Goal: Book appointment/travel/reservation

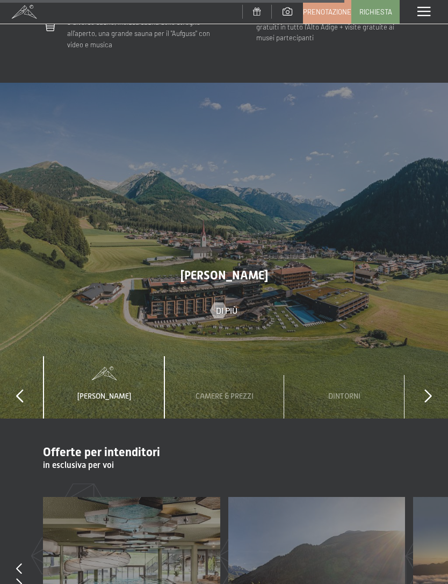
scroll to position [3070, 0]
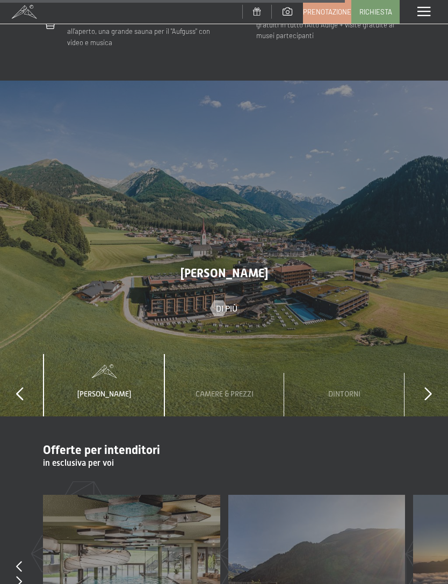
click at [235, 354] on div "Camere & Prezzi" at bounding box center [224, 385] width 74 height 63
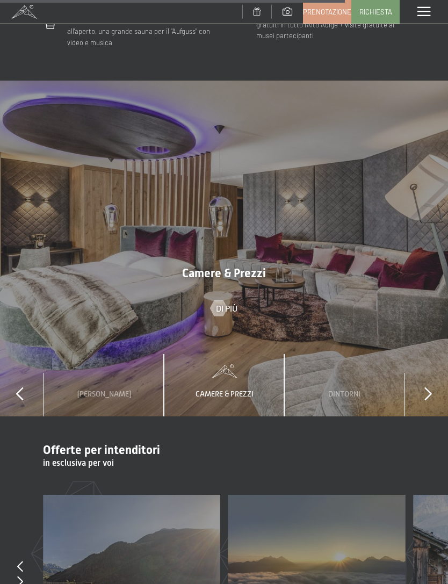
click at [228, 302] on span "Di più" at bounding box center [226, 308] width 21 height 12
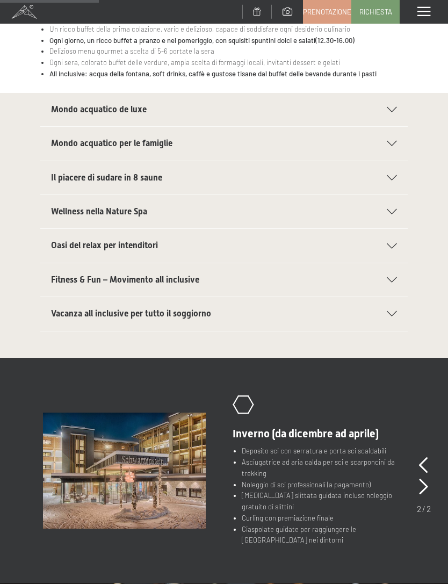
scroll to position [226, 0]
click at [396, 311] on icon at bounding box center [392, 313] width 10 height 5
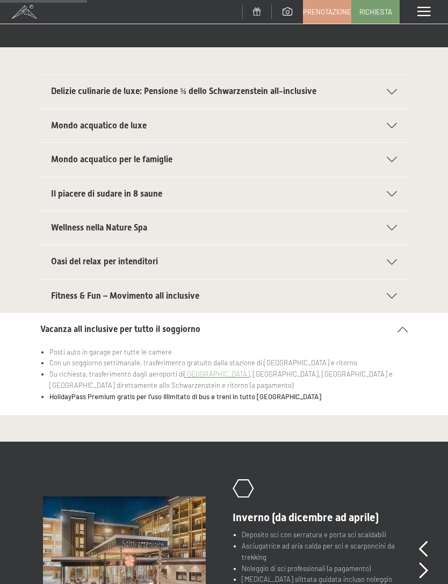
scroll to position [0, 0]
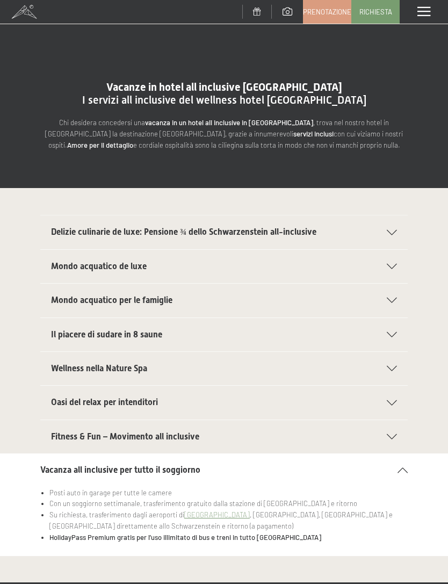
click at [419, 12] on span at bounding box center [423, 12] width 13 height 10
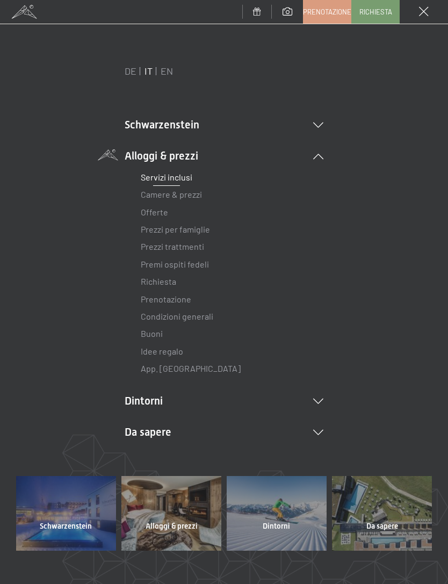
click at [154, 216] on link "Offerte" at bounding box center [154, 212] width 27 height 10
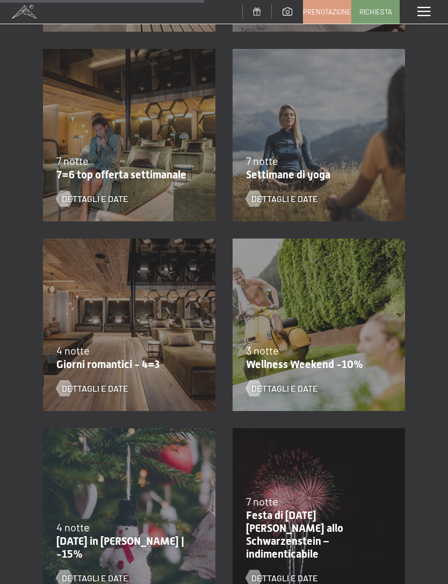
scroll to position [760, 0]
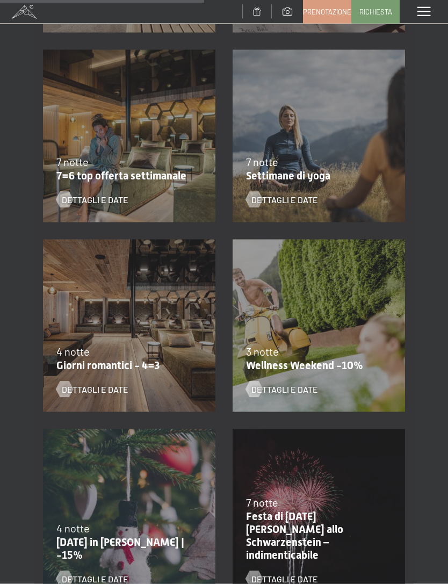
click at [313, 364] on p "Wellness Weekend -10%" at bounding box center [316, 365] width 140 height 13
click at [344, 359] on p "Wellness Weekend -10%" at bounding box center [316, 365] width 140 height 13
click at [294, 390] on span "Dettagli e Date" at bounding box center [284, 389] width 67 height 12
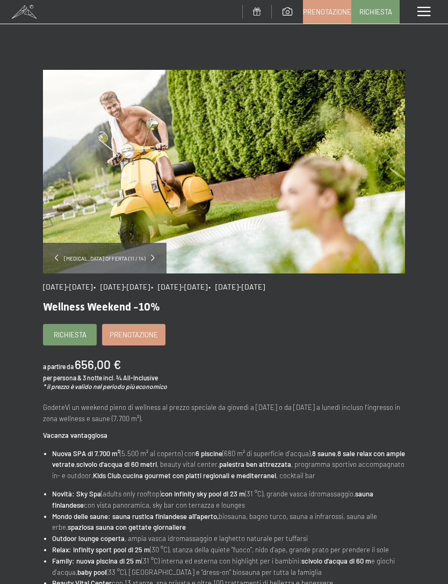
click at [141, 262] on div "cambia offerta (11 / 14)" at bounding box center [105, 258] width 124 height 31
click at [139, 261] on span "cambia offerta (11 / 14)" at bounding box center [105, 259] width 92 height 8
click at [59, 262] on link at bounding box center [57, 258] width 4 height 9
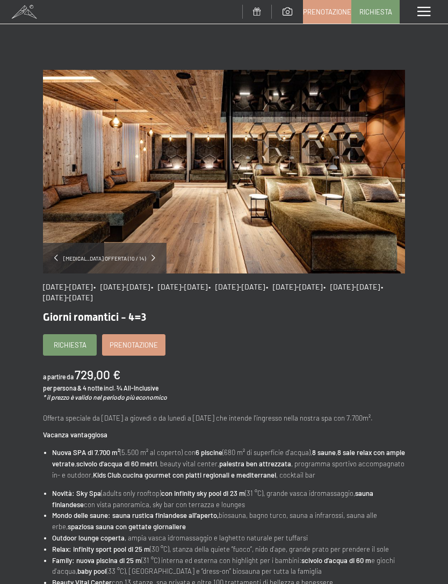
click at [392, 577] on li "Beauty Vital Center con 13 stanze, spa privata e oltre 100 trattamenti di belle…" at bounding box center [228, 582] width 353 height 11
